Goal: Information Seeking & Learning: Learn about a topic

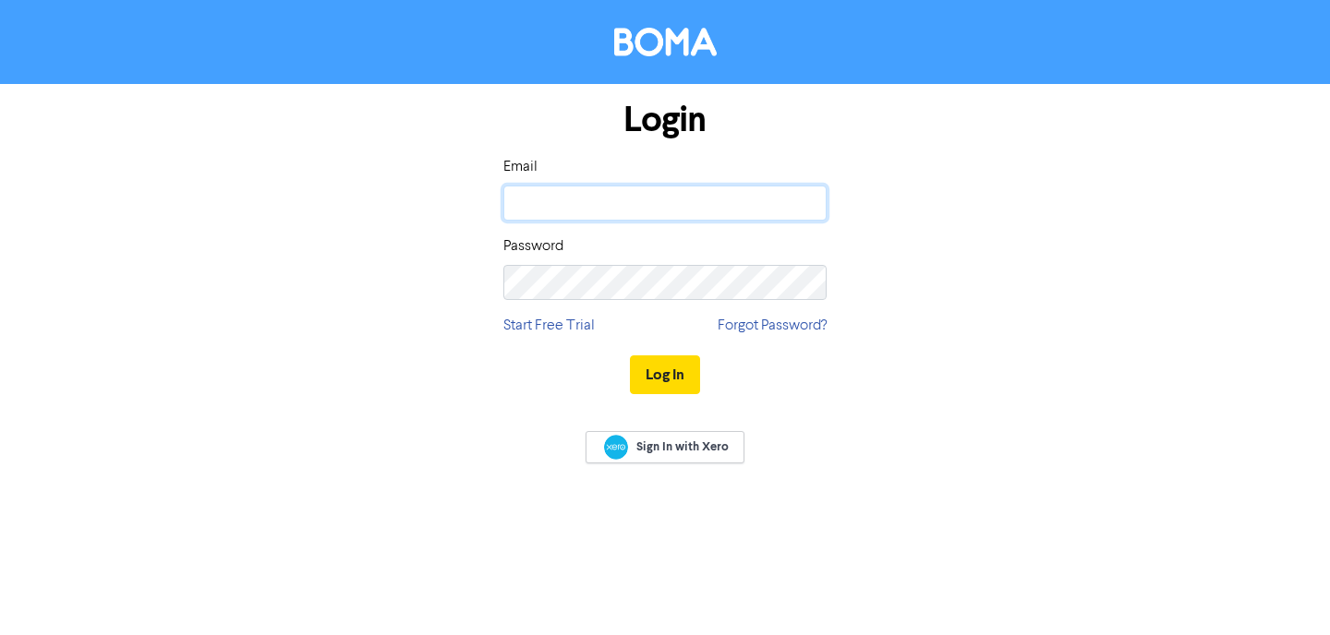
click at [745, 200] on input "email" at bounding box center [664, 203] width 323 height 35
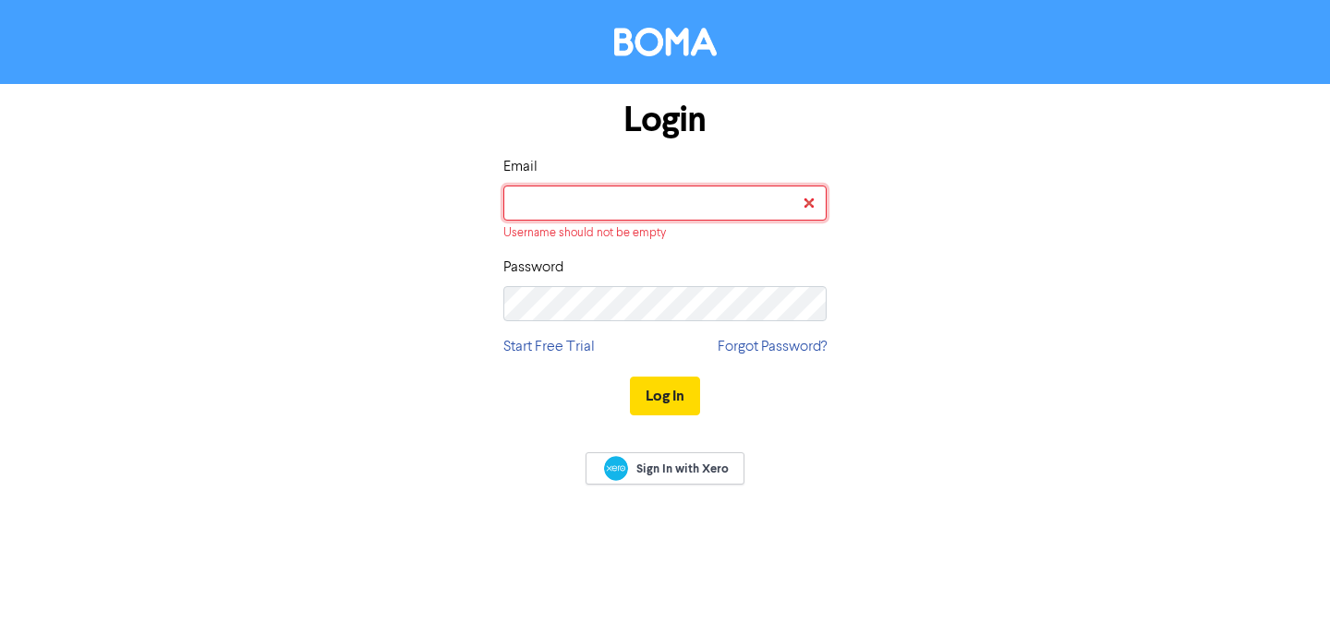
click at [649, 190] on input "email" at bounding box center [664, 203] width 323 height 35
type input "[EMAIL_ADDRESS][DOMAIN_NAME]"
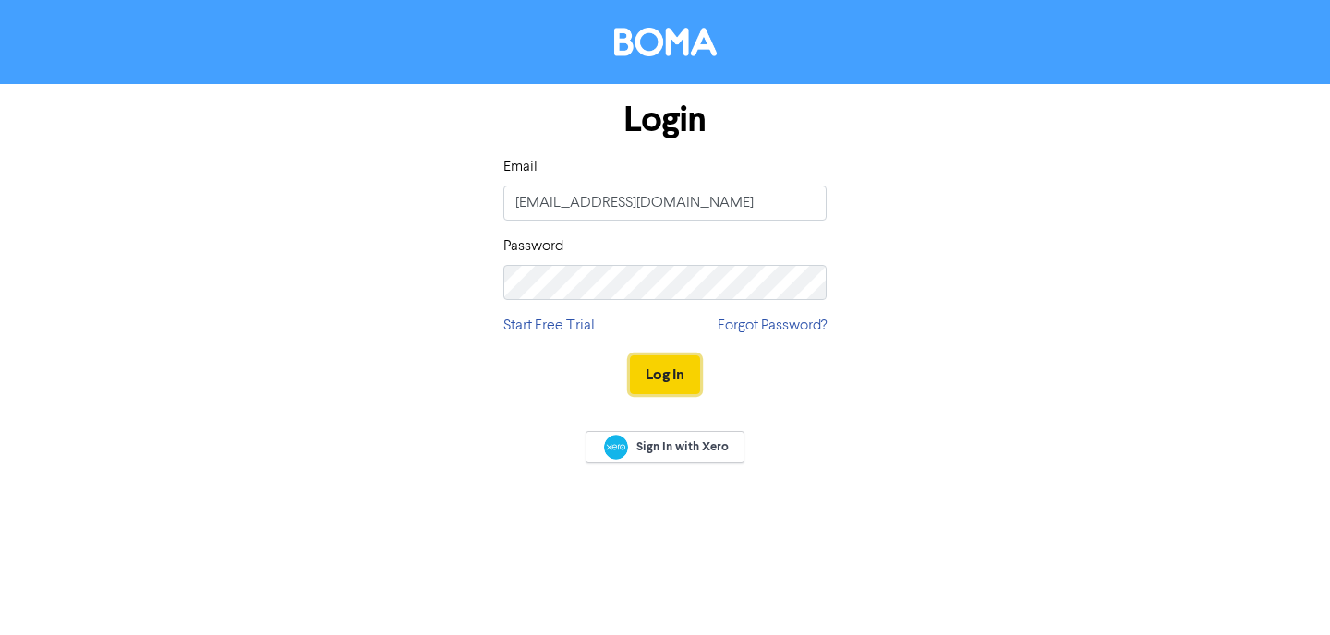
click at [678, 382] on button "Log In" at bounding box center [665, 375] width 70 height 39
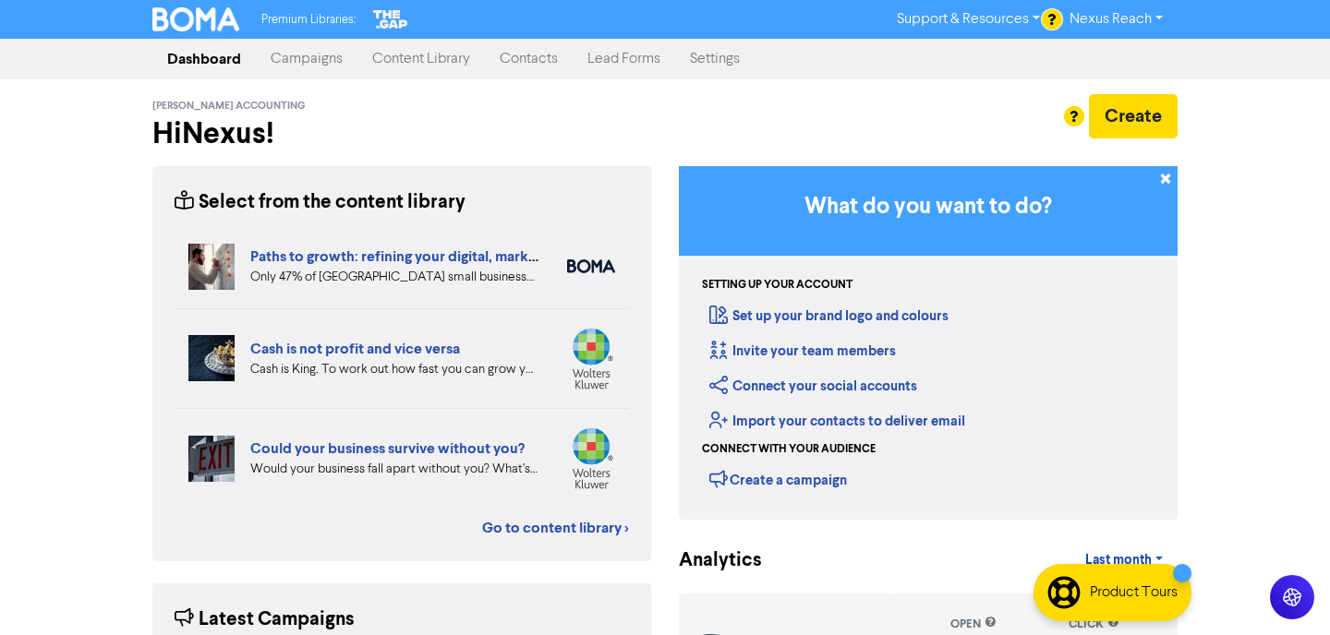
click at [432, 59] on link "Content Library" at bounding box center [420, 59] width 127 height 37
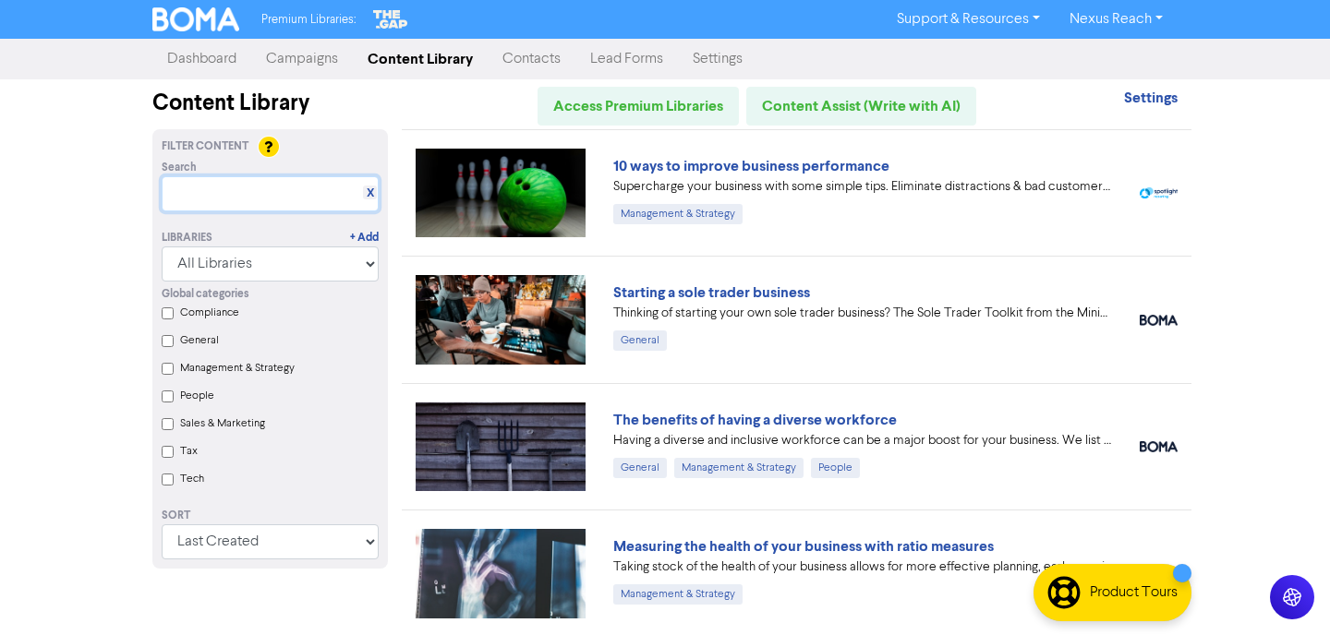
click at [301, 181] on input "text" at bounding box center [270, 193] width 217 height 35
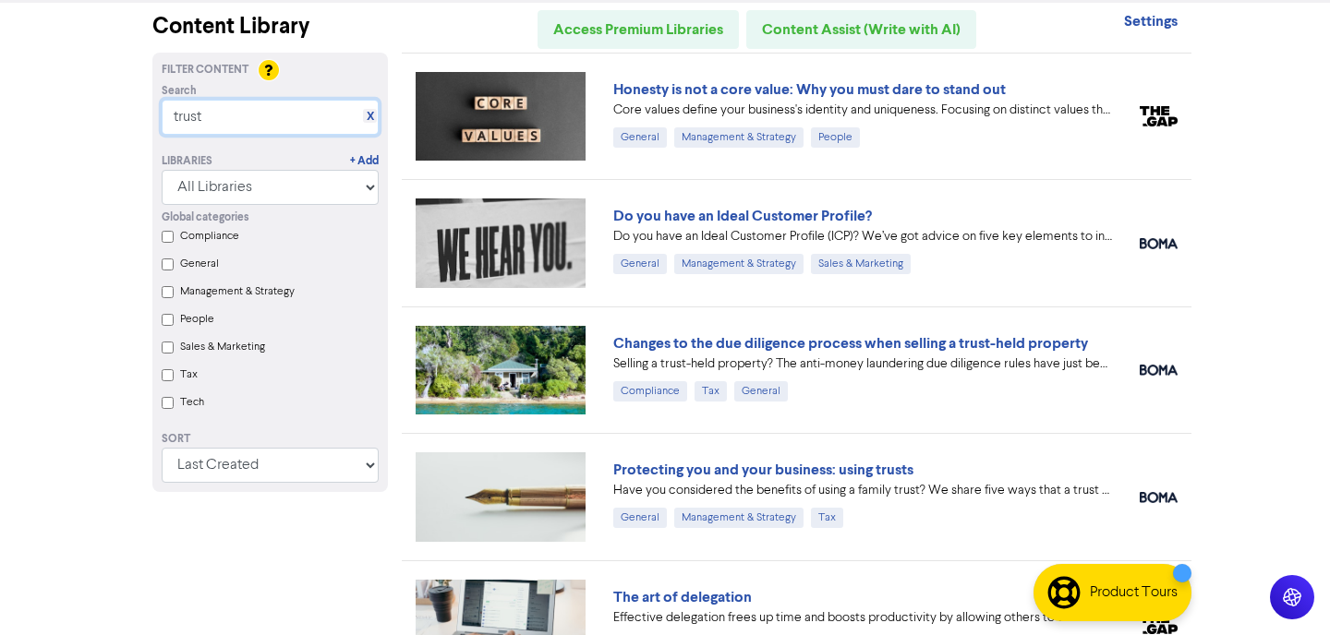
scroll to position [73, 0]
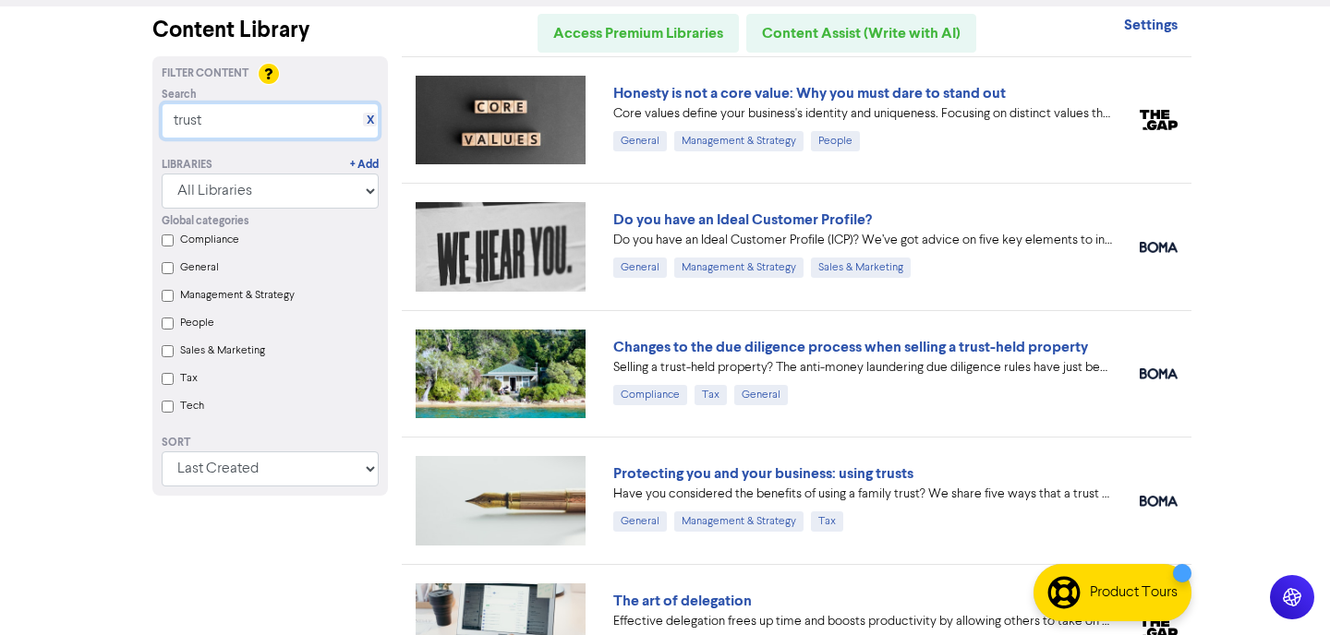
type input "trust"
